Goal: Task Accomplishment & Management: Manage account settings

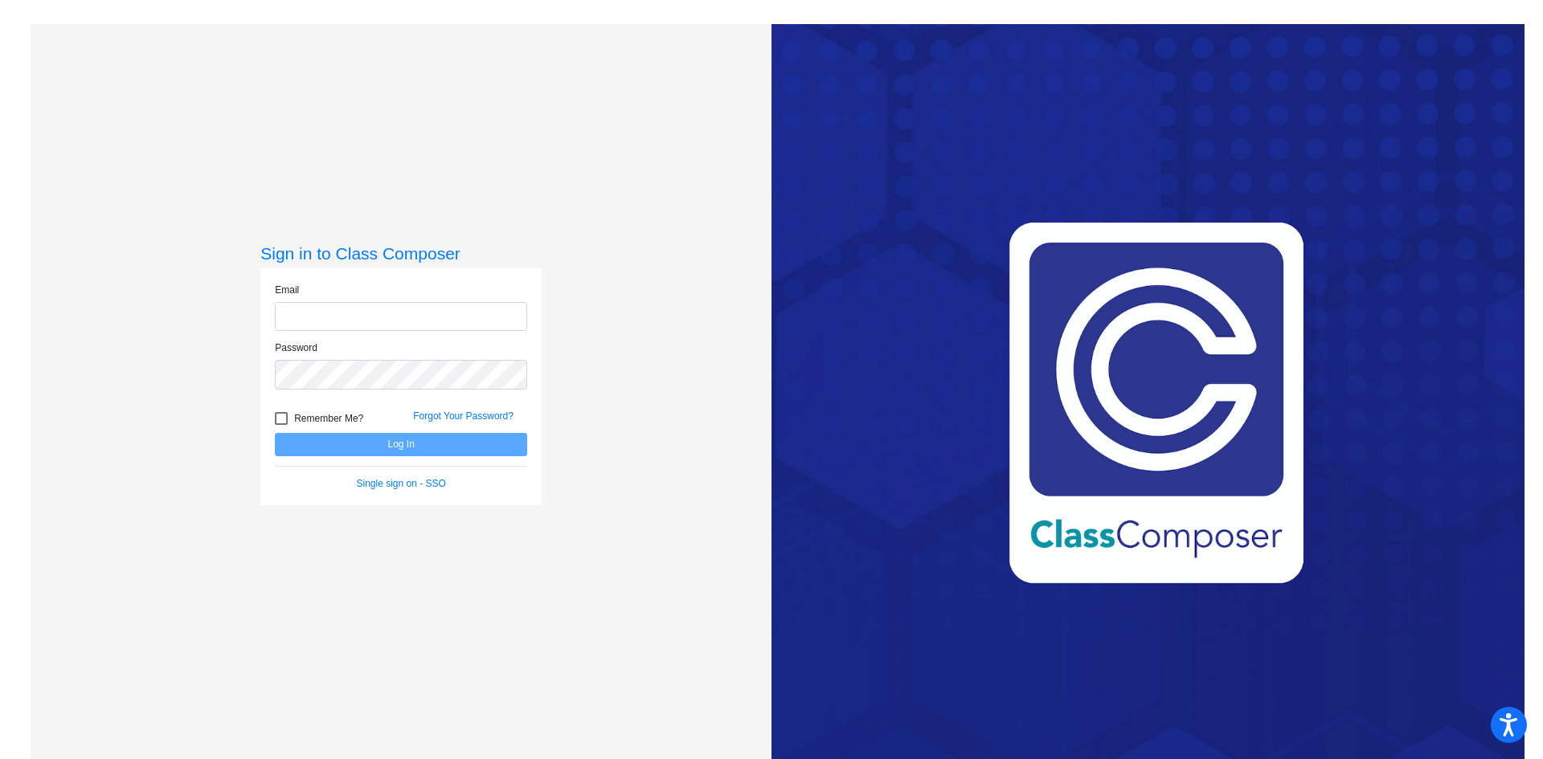
type input "[PERSON_NAME][EMAIL_ADDRESS][PERSON_NAME][DOMAIN_NAME]"
click at [398, 456] on button "Log In" at bounding box center [401, 444] width 252 height 23
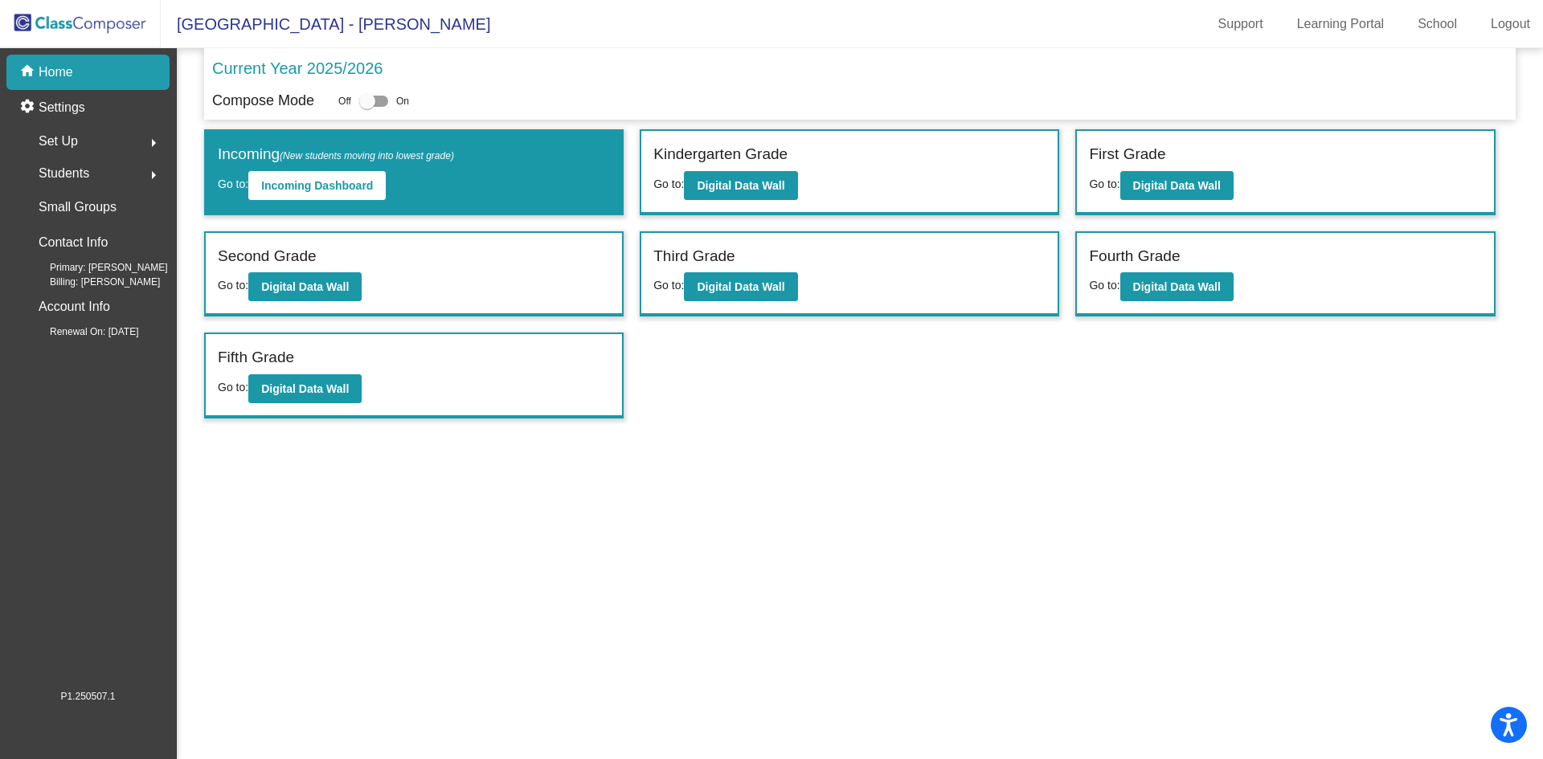
click at [124, 135] on div "Set Up arrow_right" at bounding box center [92, 141] width 153 height 32
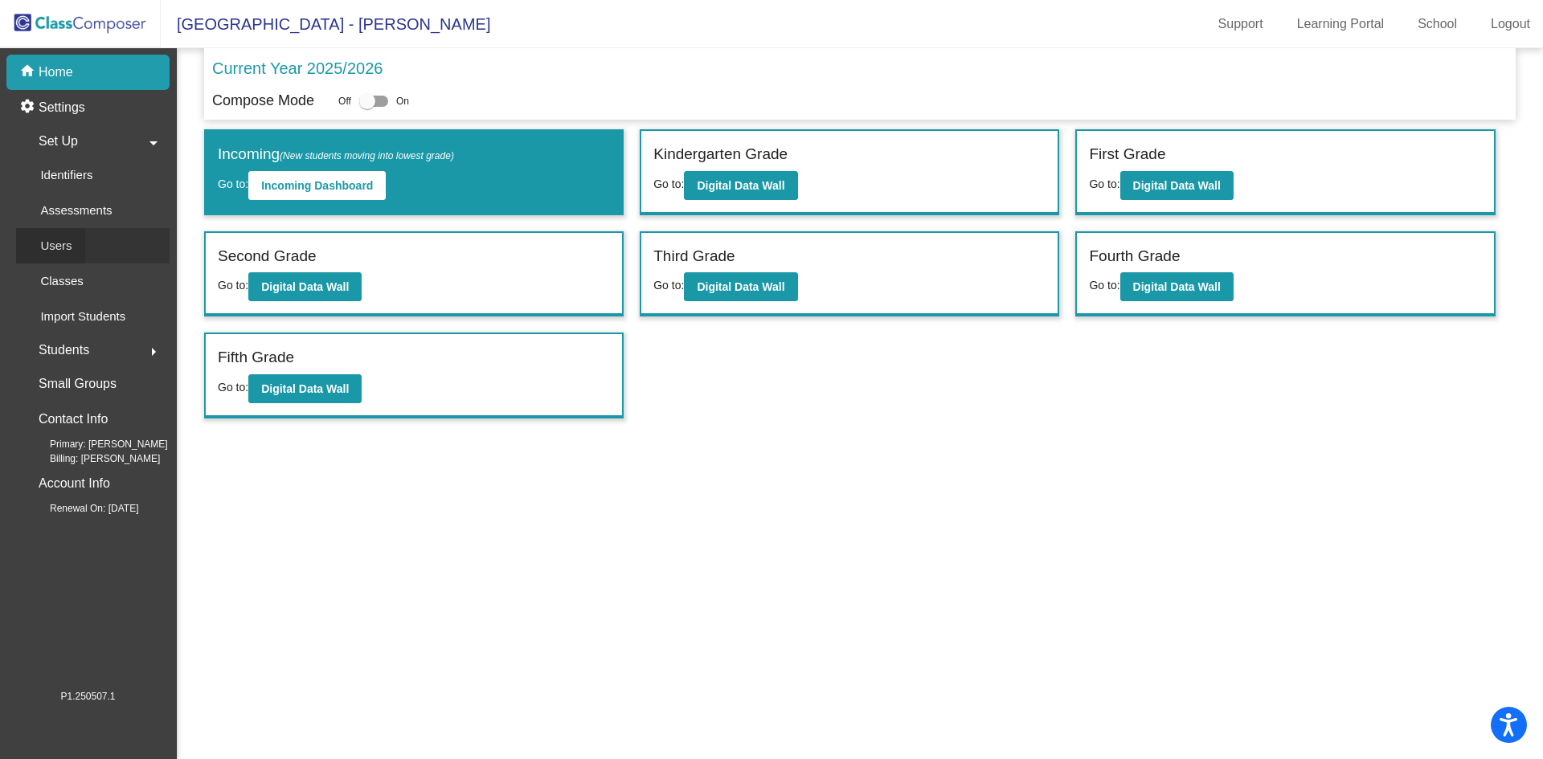
click at [67, 247] on p "Users" at bounding box center [55, 245] width 31 height 19
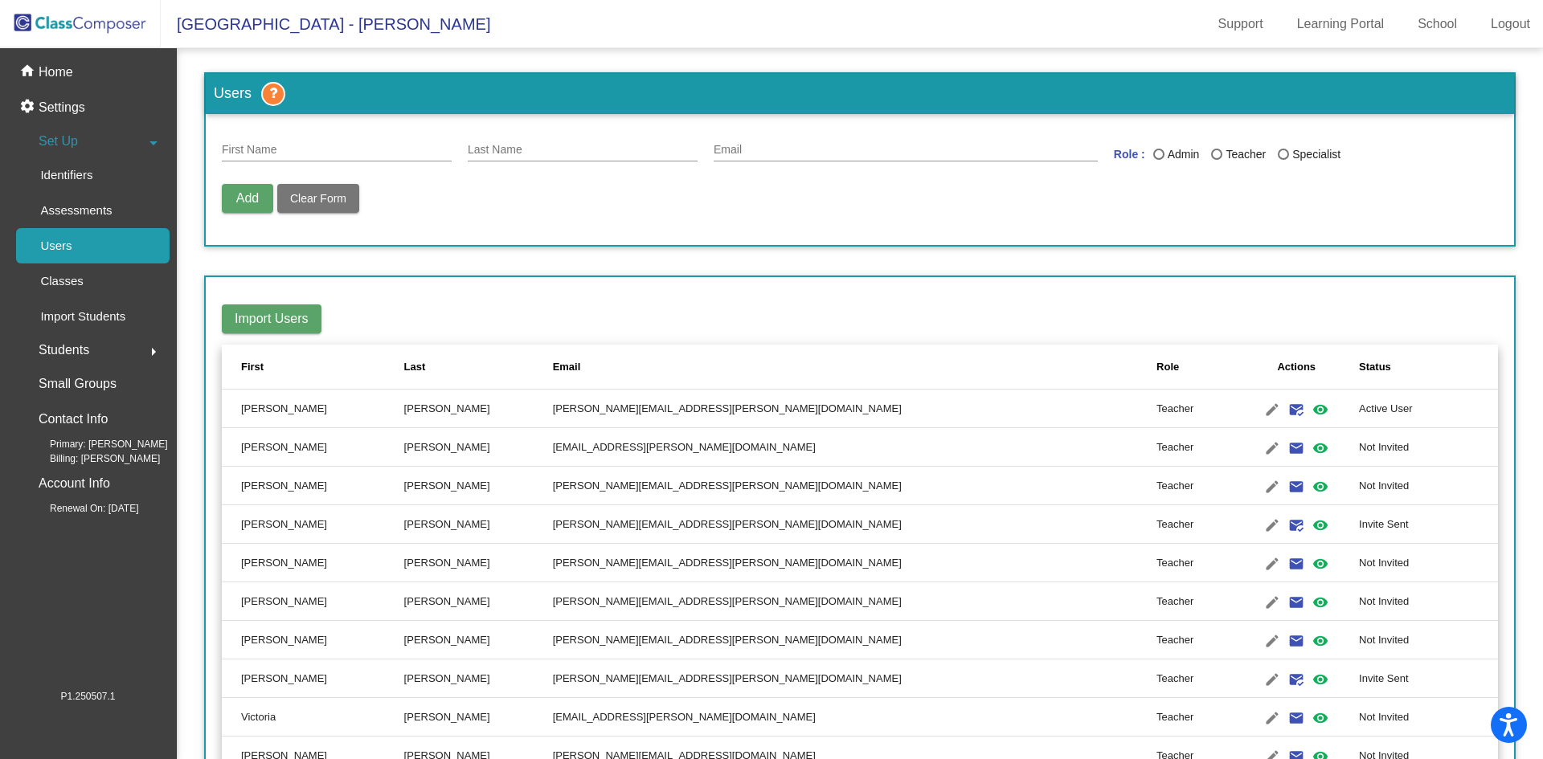
click at [281, 143] on div "First Name" at bounding box center [337, 145] width 230 height 31
type input "[PERSON_NAME]"
click at [320, 201] on span "Clear Form" at bounding box center [318, 198] width 56 height 13
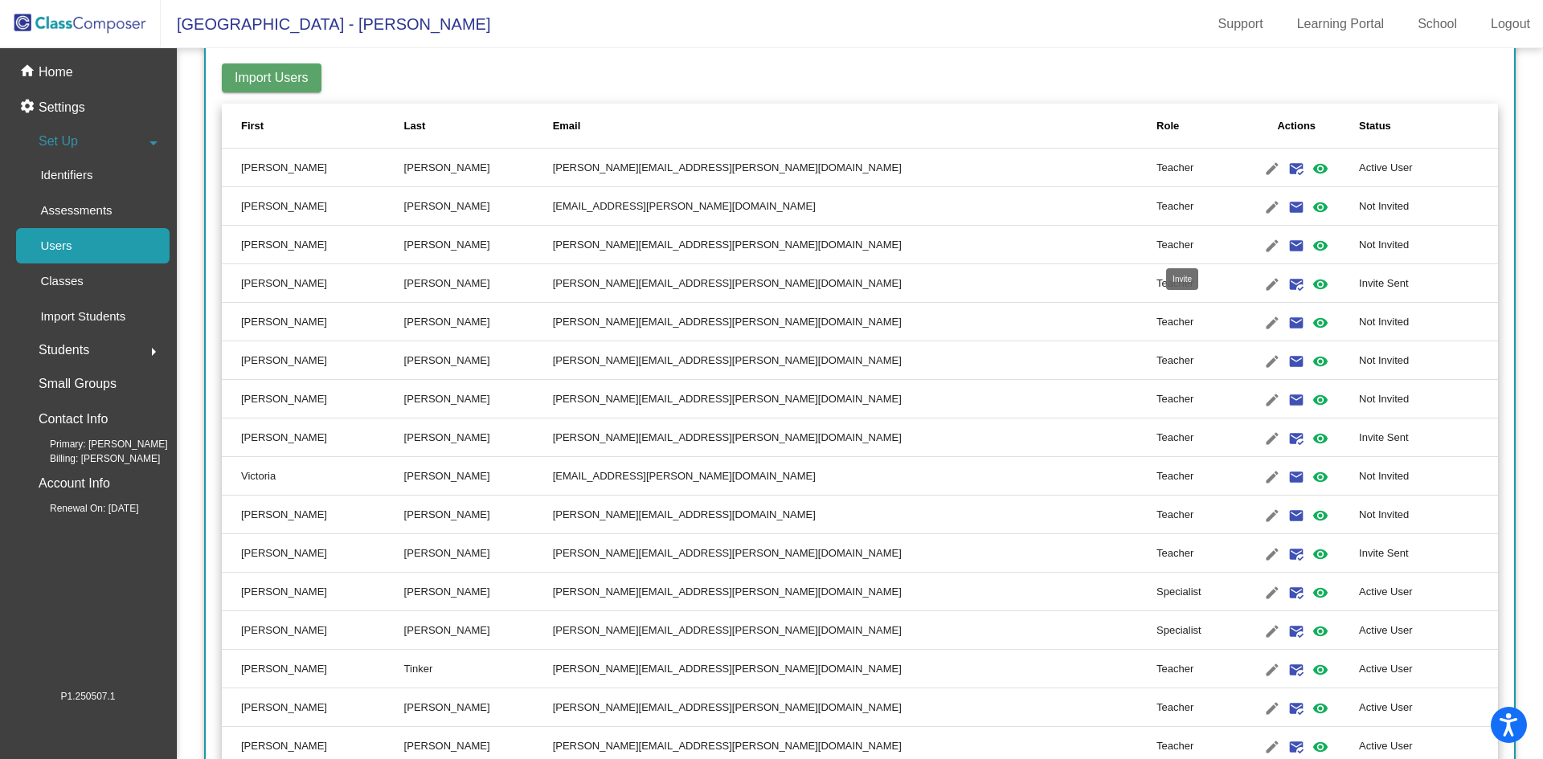
click at [1286, 247] on mat-icon "email" at bounding box center [1295, 245] width 19 height 19
click at [1286, 321] on mat-icon "email" at bounding box center [1295, 322] width 19 height 19
click at [1286, 356] on mat-icon "email" at bounding box center [1295, 361] width 19 height 19
click at [1286, 398] on mat-icon "email" at bounding box center [1295, 399] width 19 height 19
click at [1286, 476] on mat-icon "email" at bounding box center [1295, 477] width 19 height 19
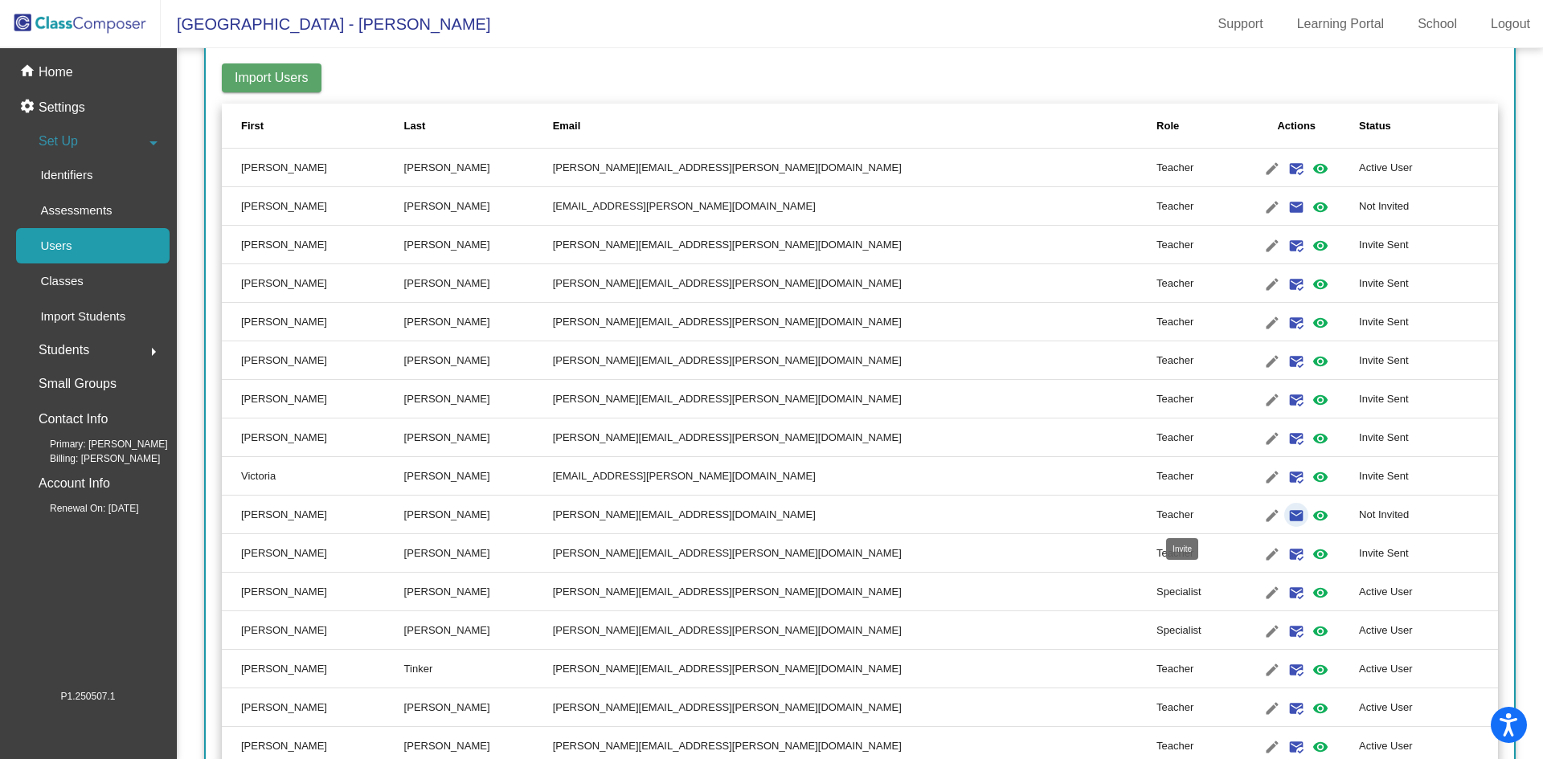
click at [1286, 517] on mat-icon "email" at bounding box center [1295, 515] width 19 height 19
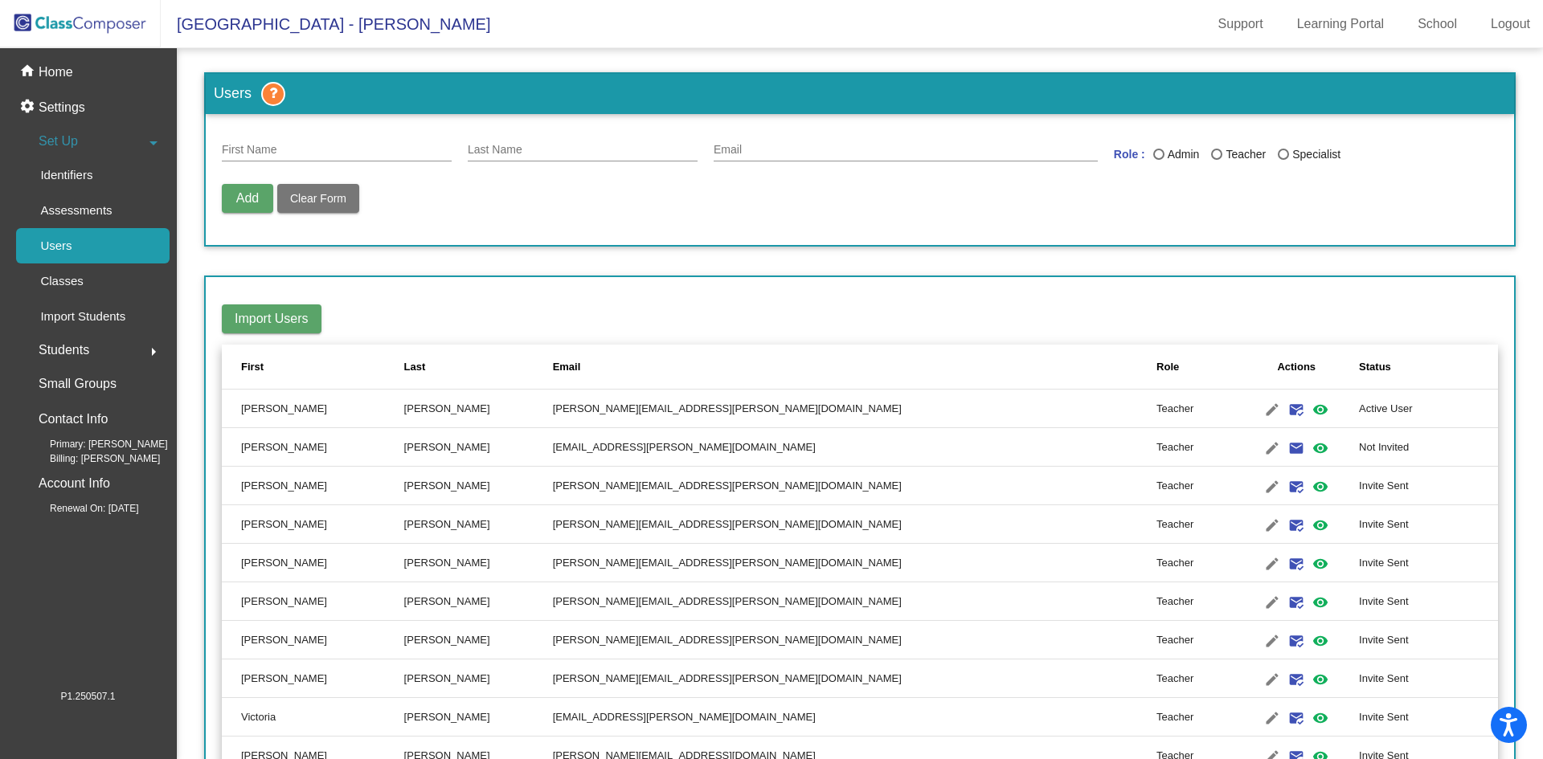
scroll to position [161, 0]
